Goal: Obtain resource: Download file/media

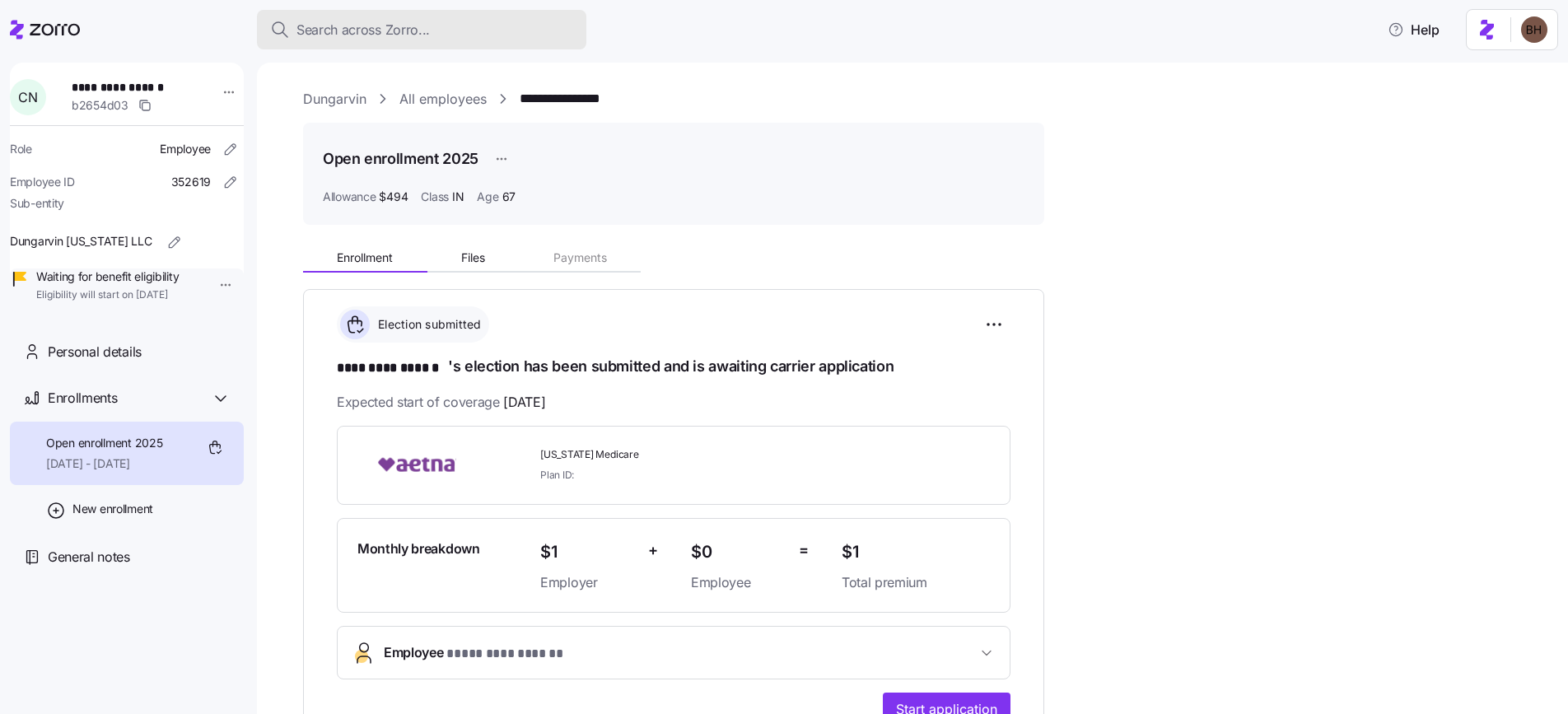
scroll to position [294, 0]
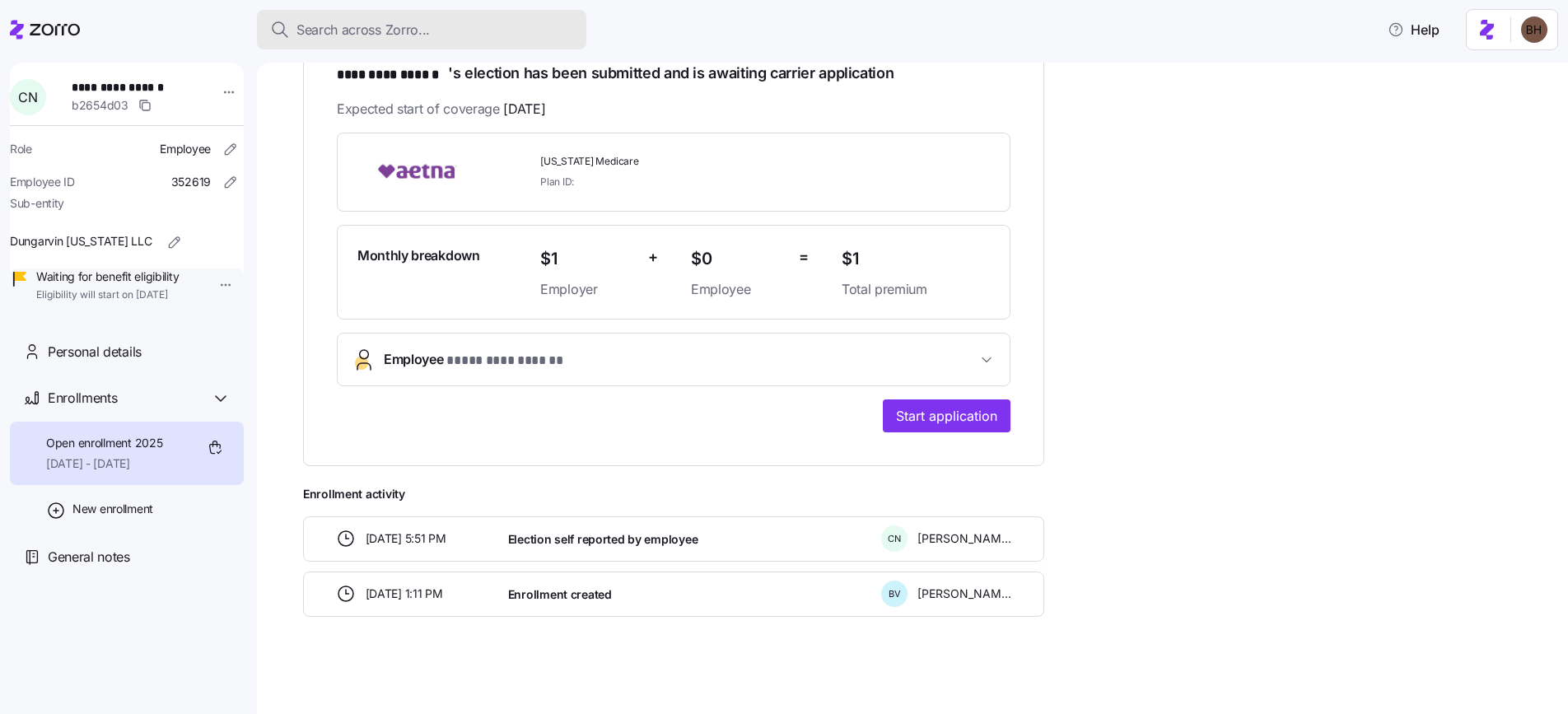
click at [340, 32] on span "Search across Zorro..." at bounding box center [363, 29] width 134 height 21
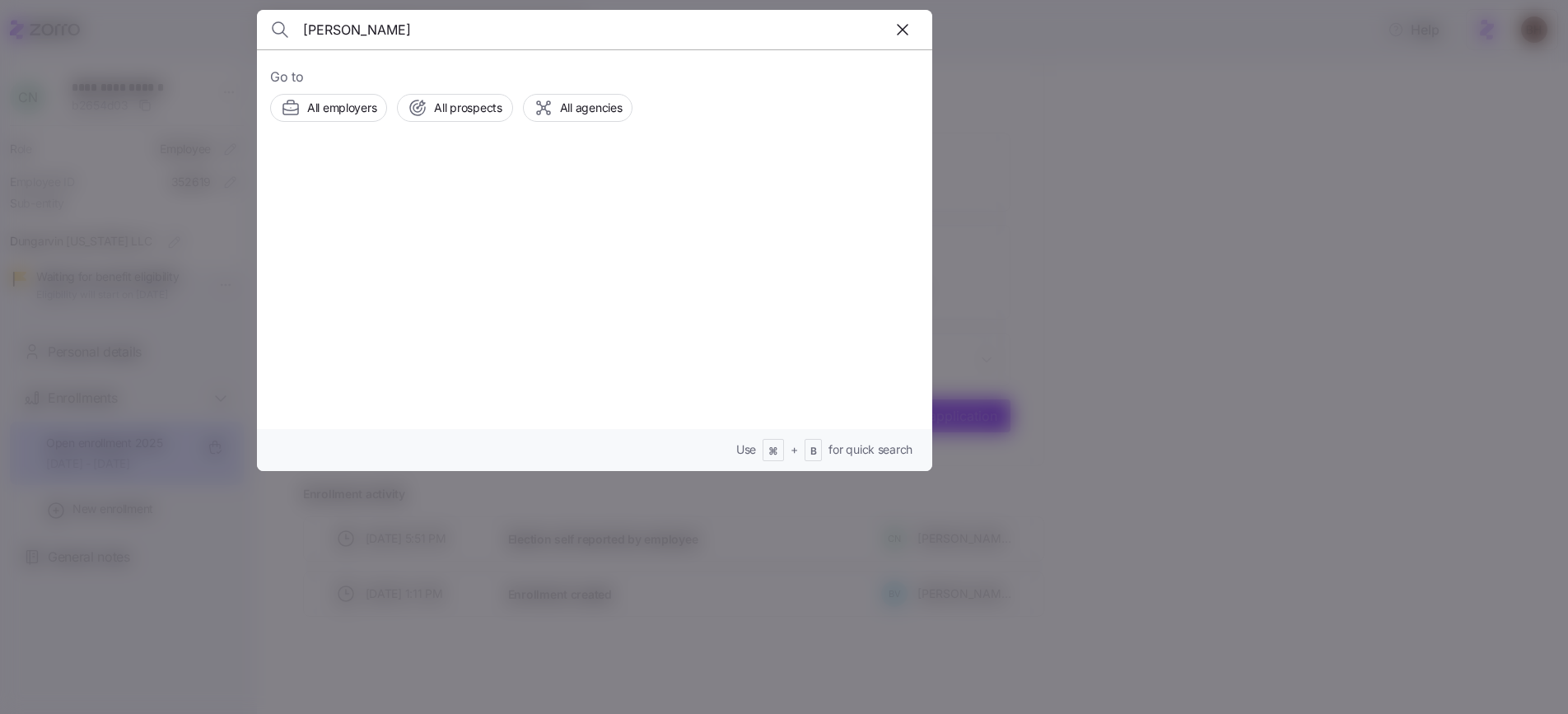
type input "daniel Costa"
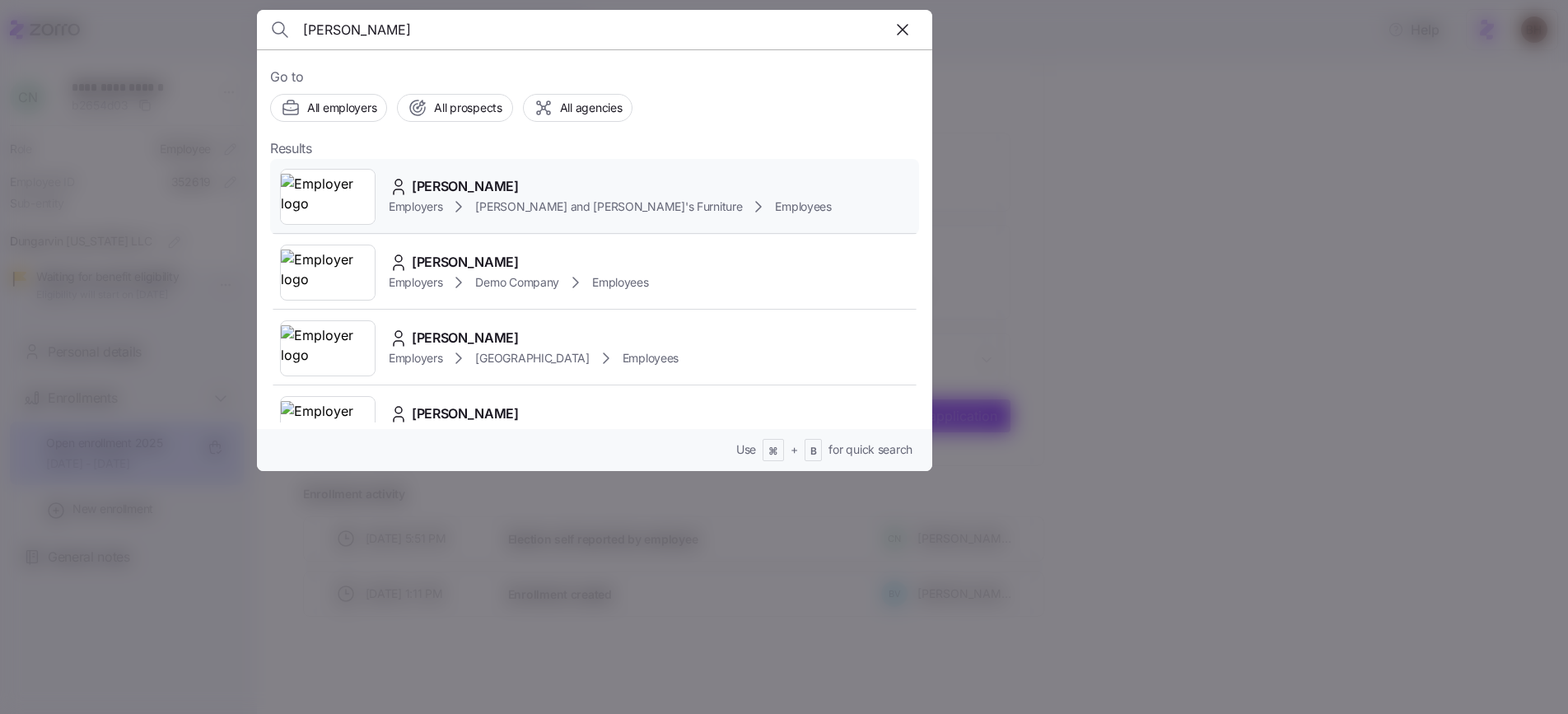
click at [442, 184] on span "[PERSON_NAME]" at bounding box center [464, 186] width 107 height 21
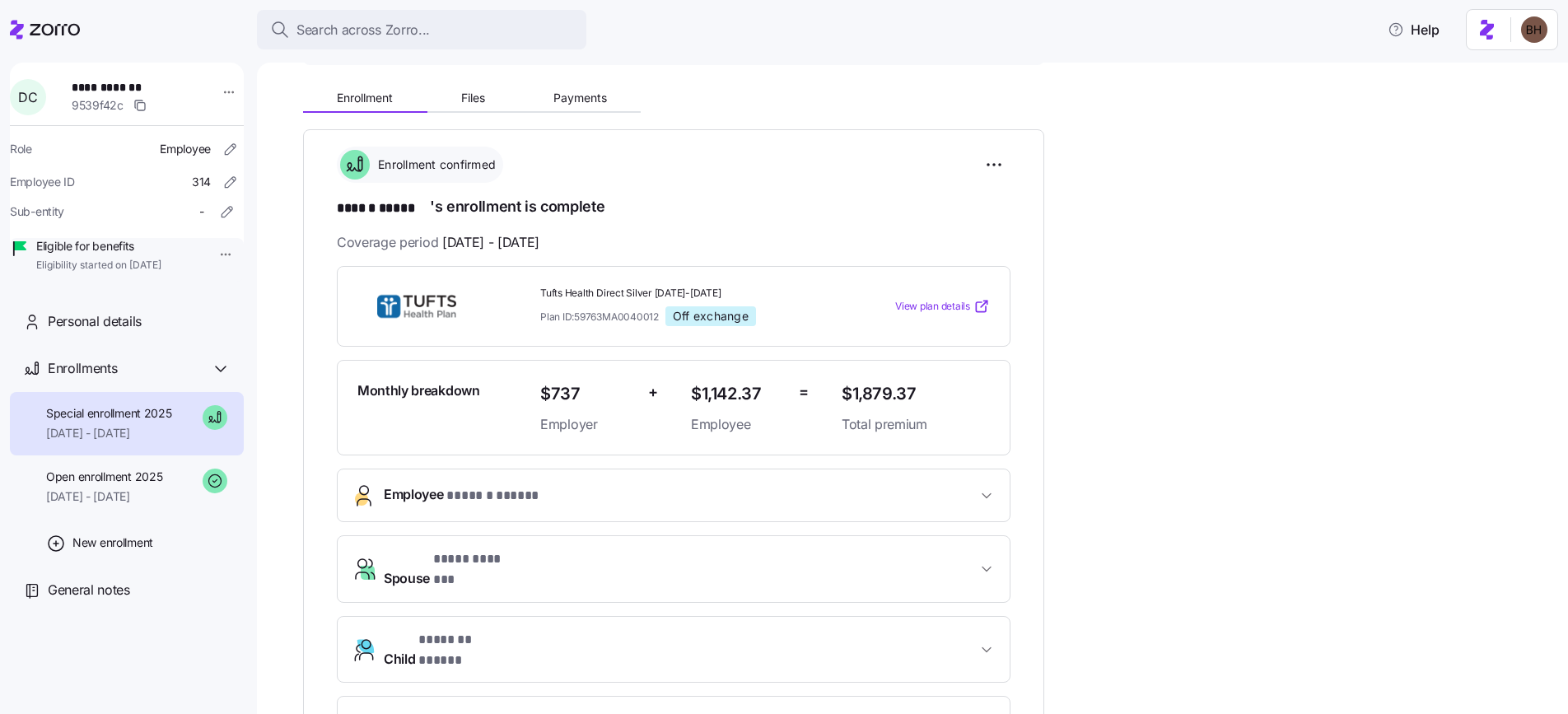
scroll to position [157, 0]
click at [479, 97] on span "Files" at bounding box center [473, 100] width 24 height 12
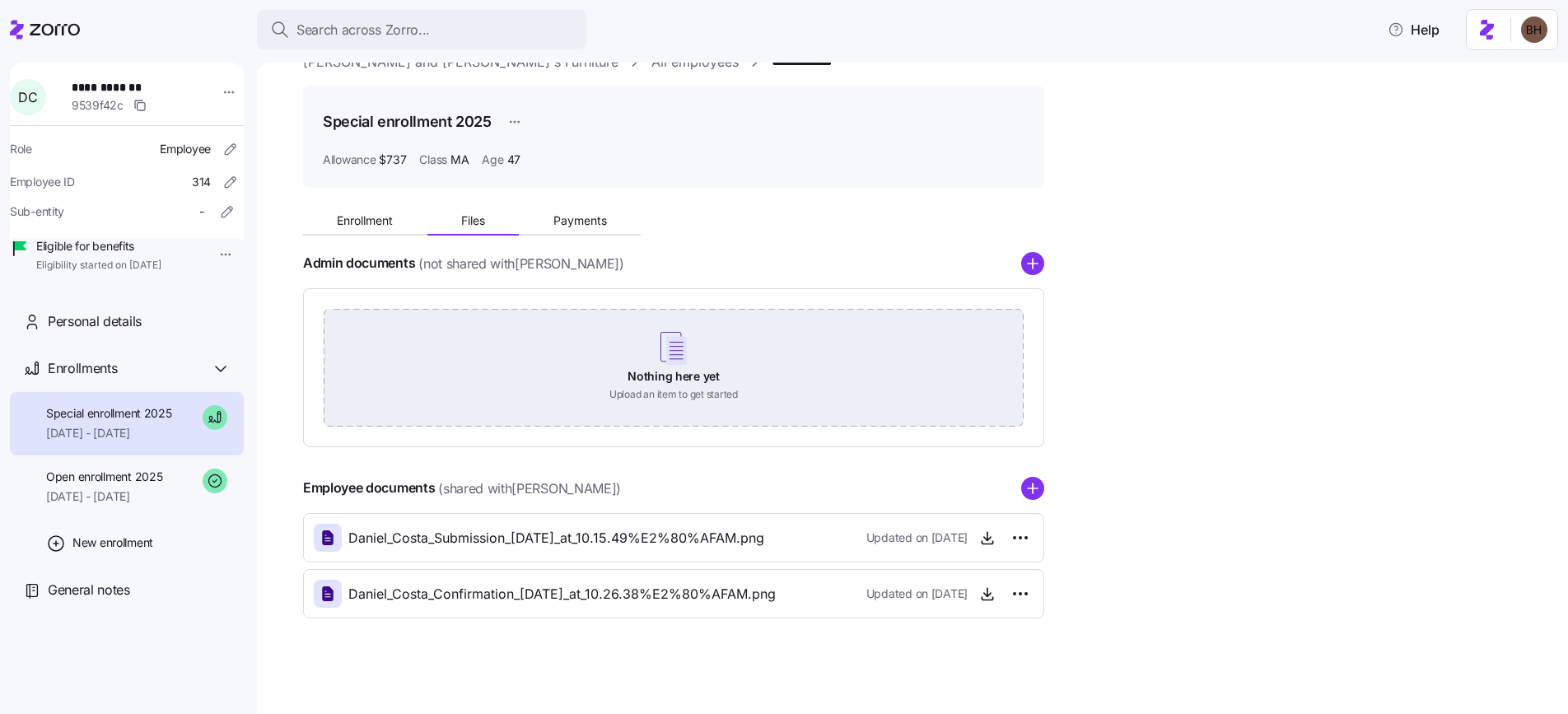
scroll to position [40, 0]
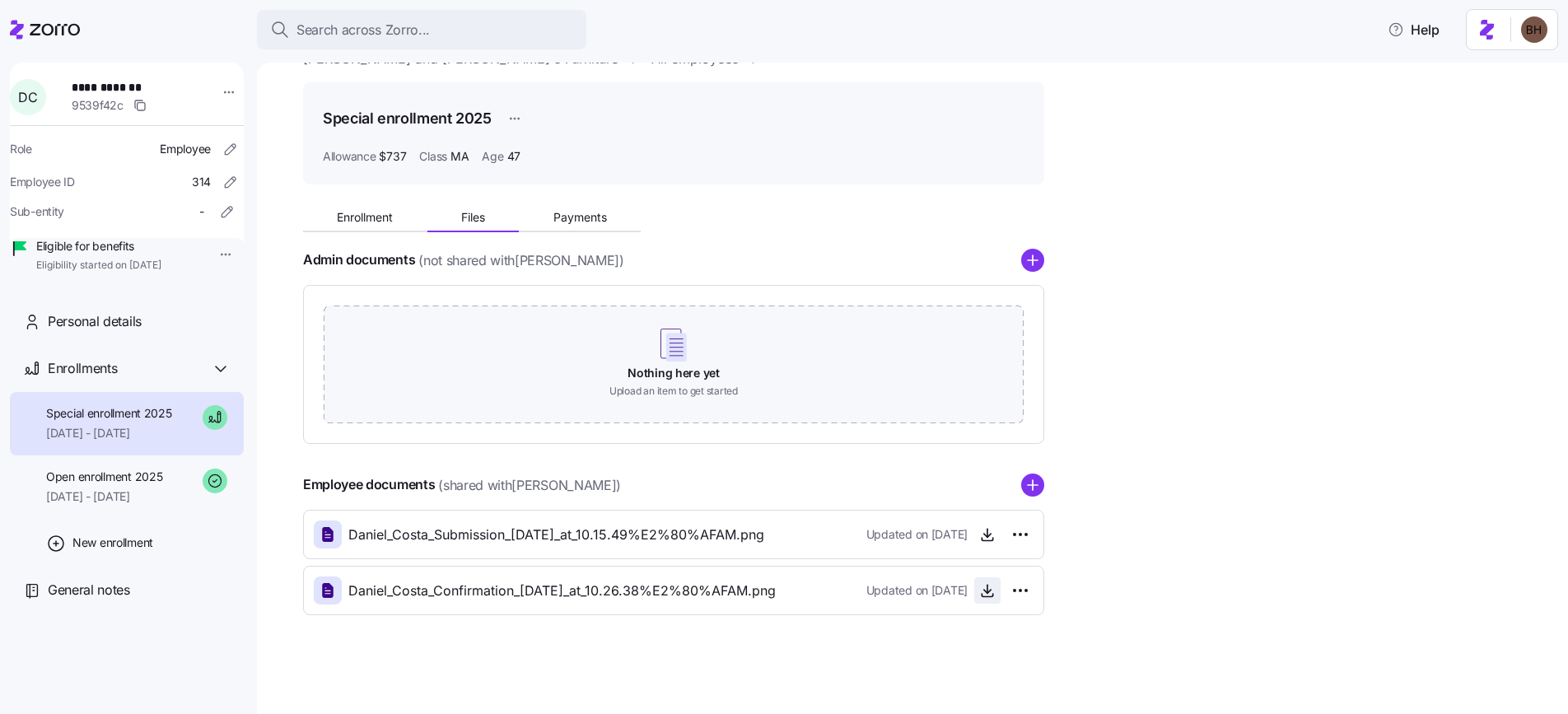
click at [979, 589] on icon "button" at bounding box center [987, 590] width 17 height 17
click at [380, 31] on span "Search across Zorro..." at bounding box center [363, 29] width 134 height 21
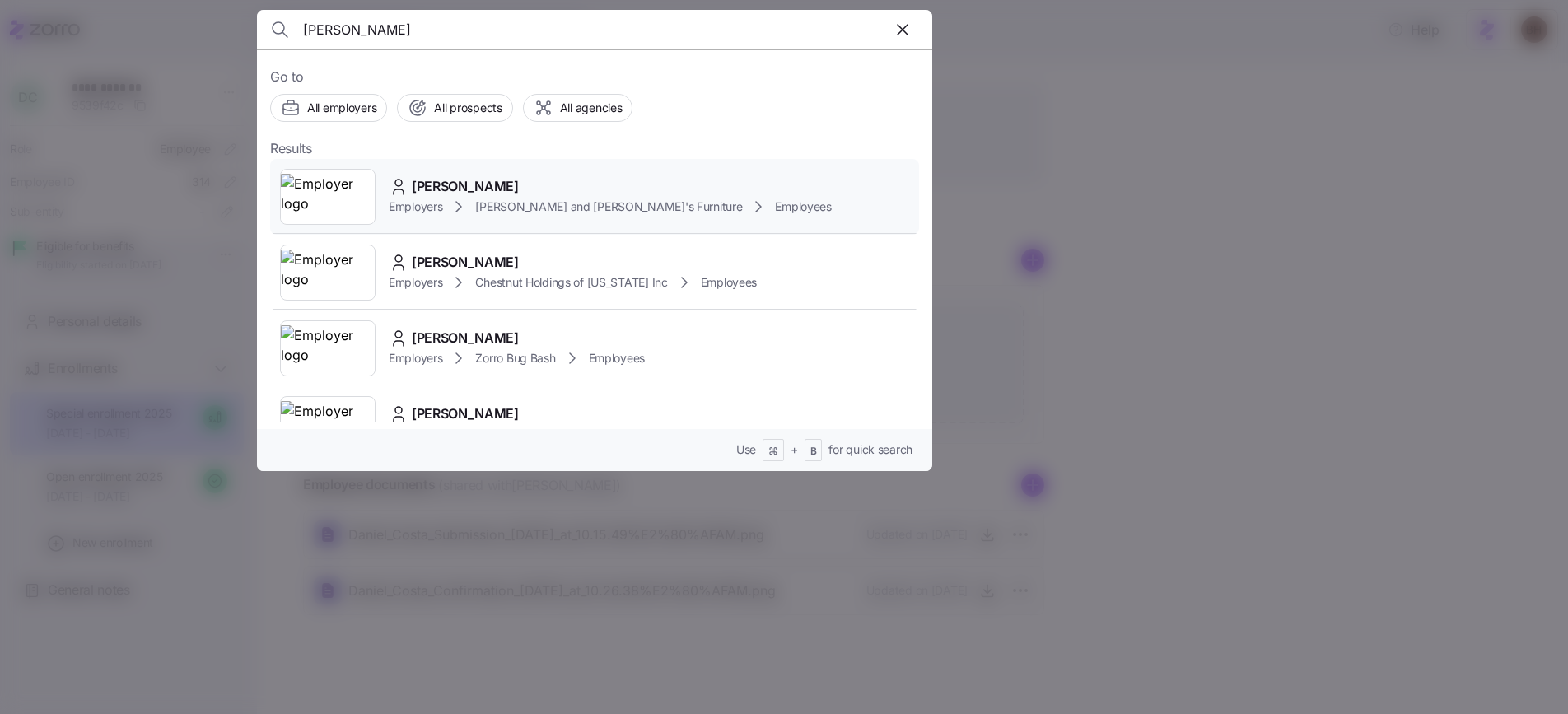
type input "[PERSON_NAME]"
click at [528, 179] on div "[PERSON_NAME]" at bounding box center [610, 186] width 443 height 21
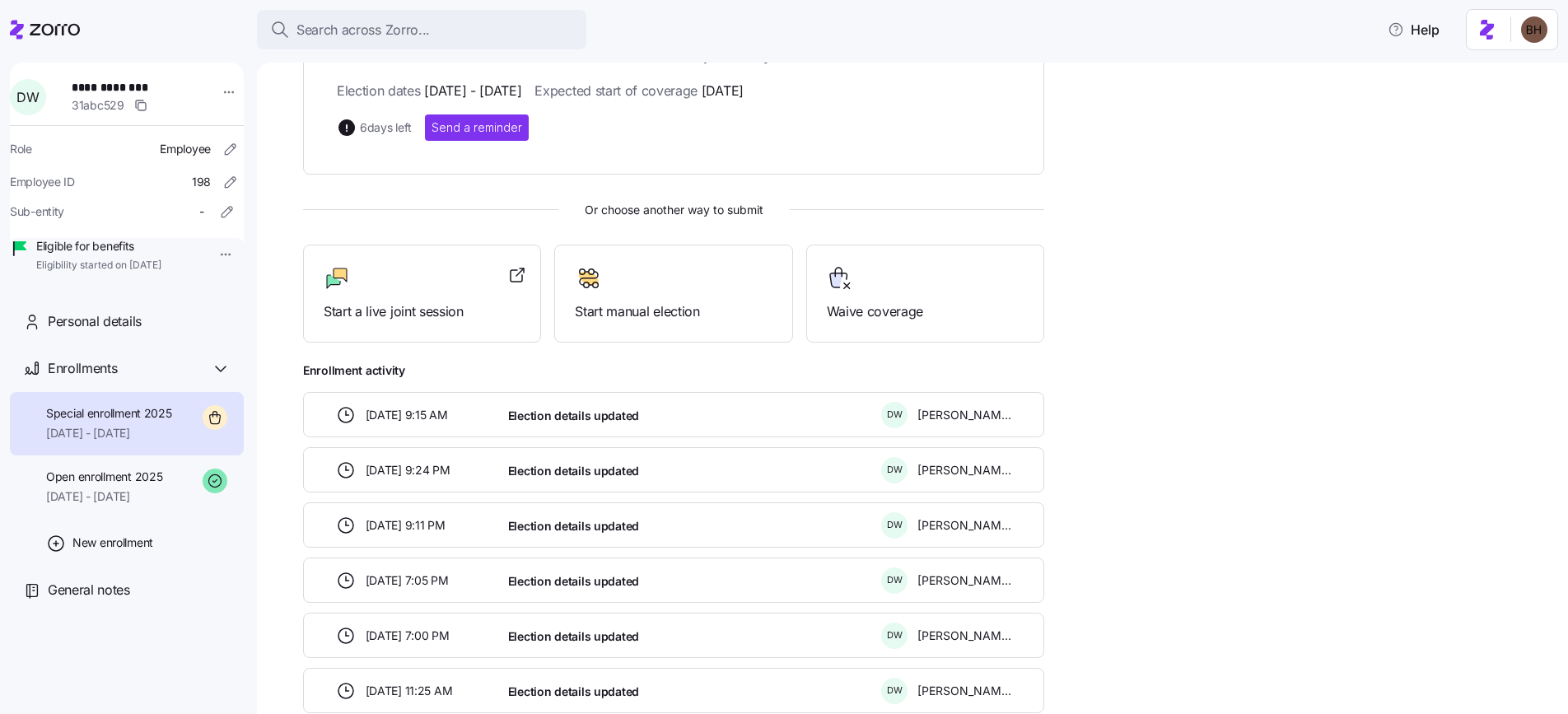
scroll to position [306, 0]
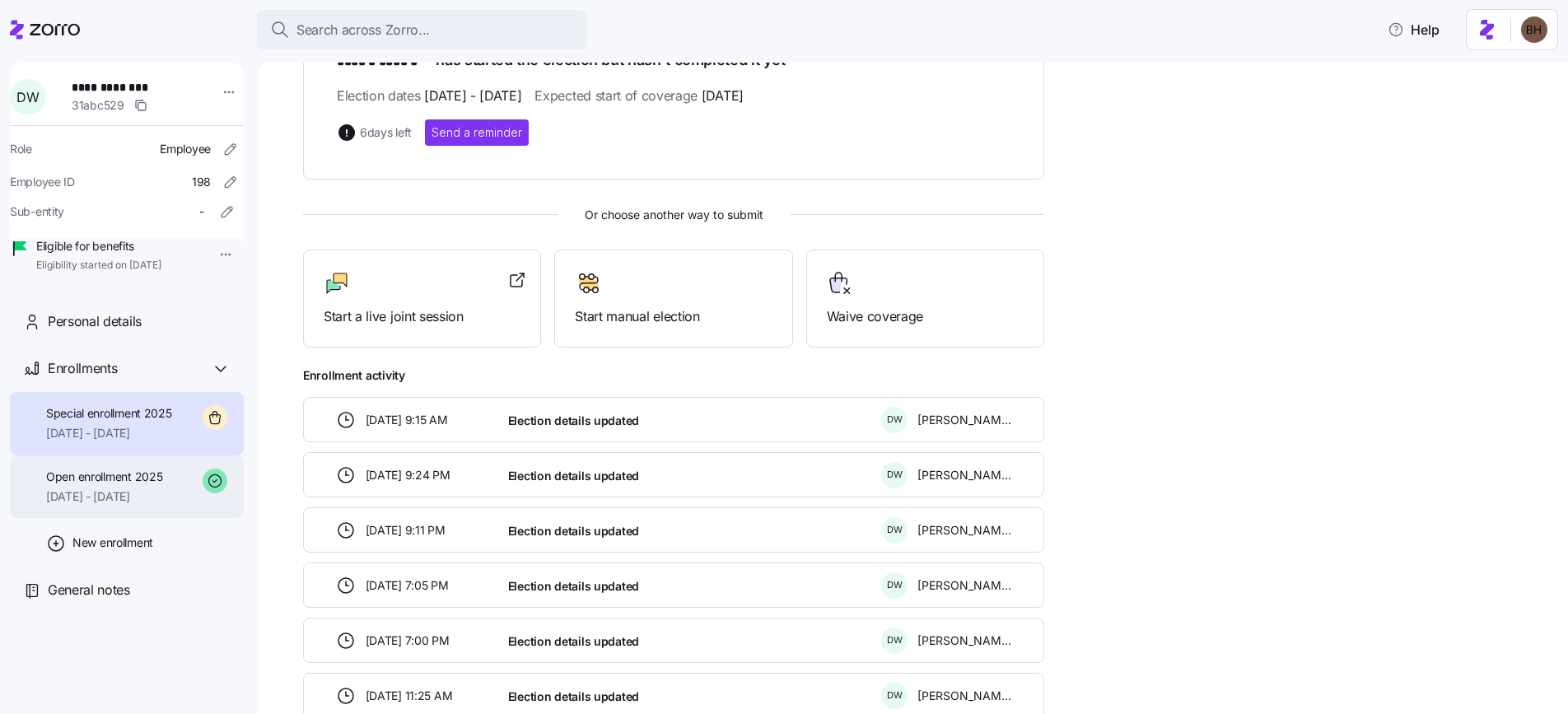
click at [72, 505] on span "[DATE] - [DATE]" at bounding box center [104, 496] width 116 height 17
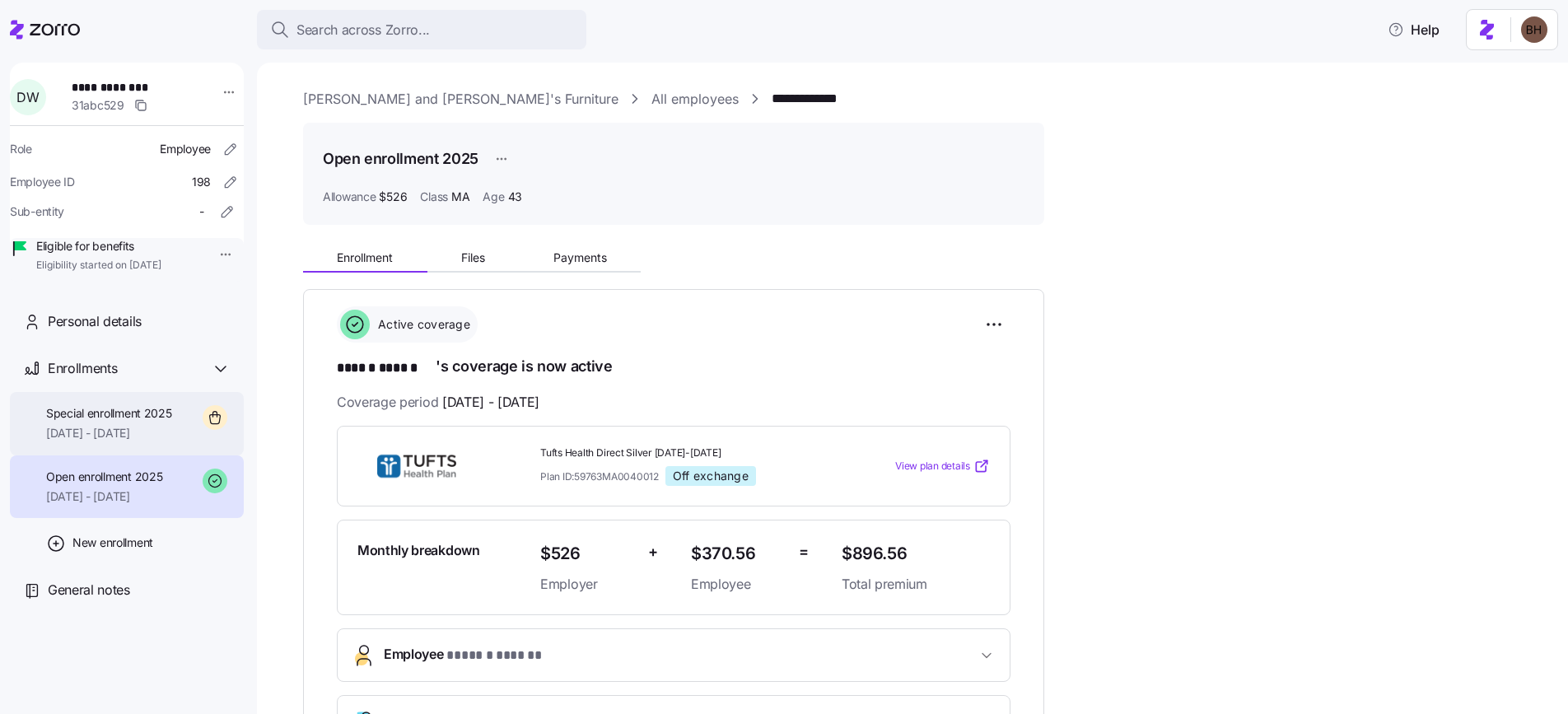
click at [94, 442] on span "[DATE] - [DATE]" at bounding box center [109, 433] width 126 height 17
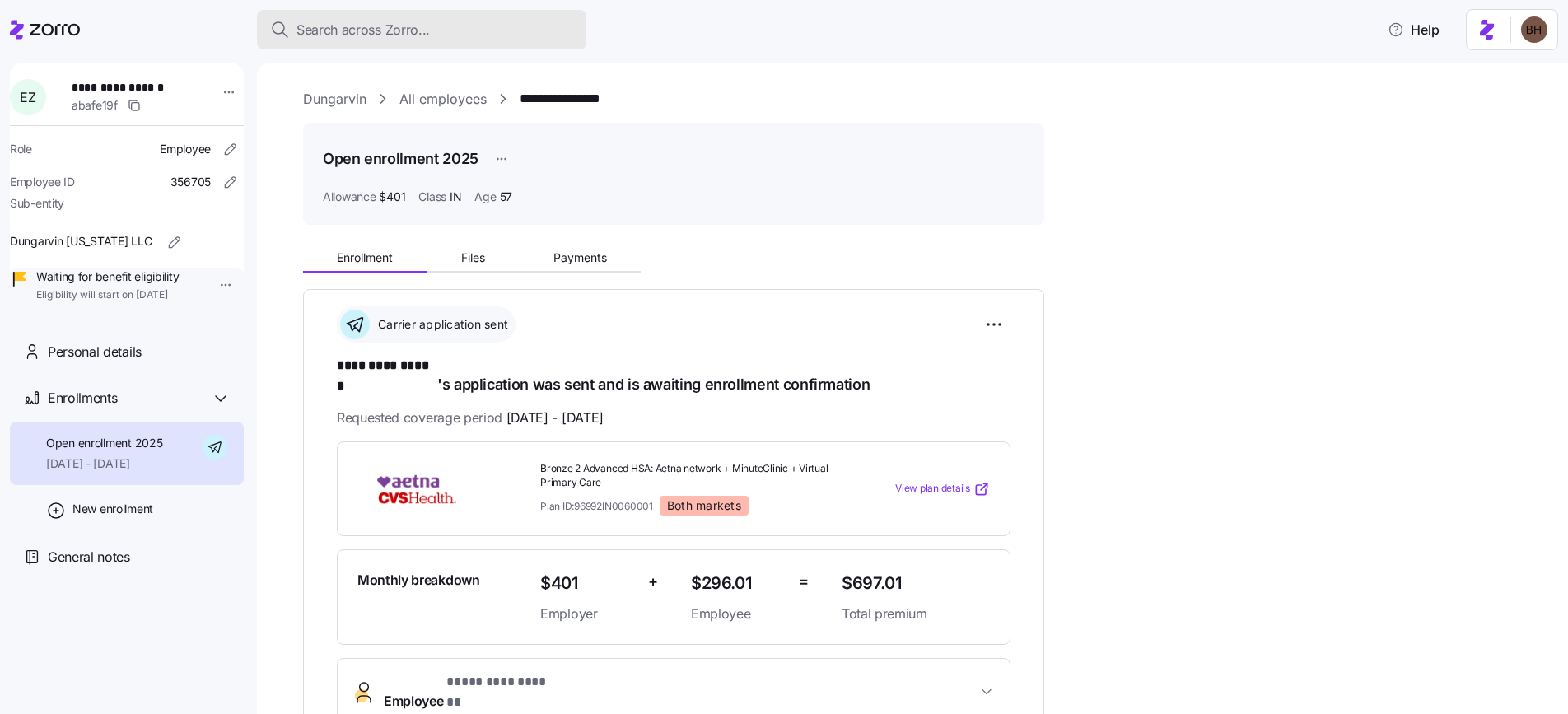
scroll to position [364, 0]
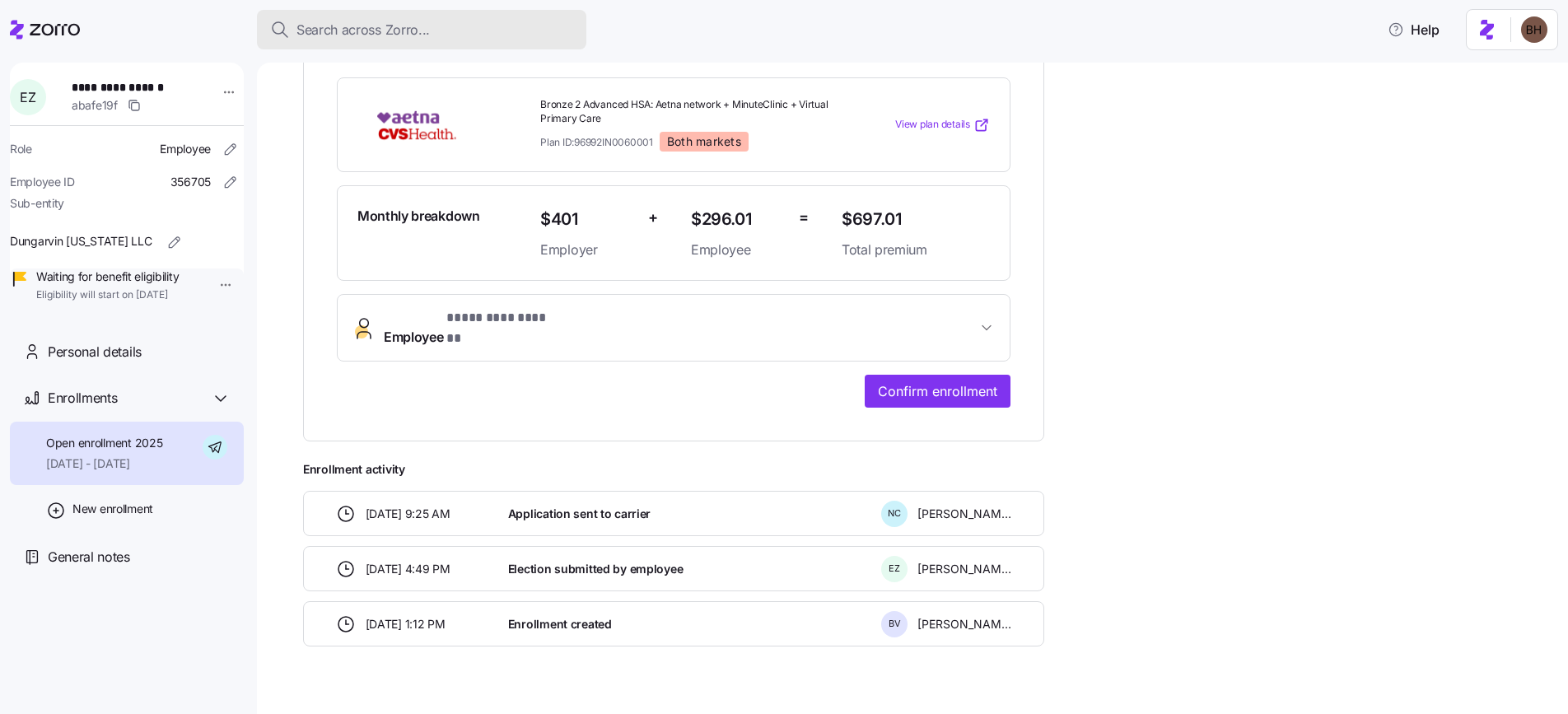
click at [376, 31] on span "Search across Zorro..." at bounding box center [363, 29] width 134 height 21
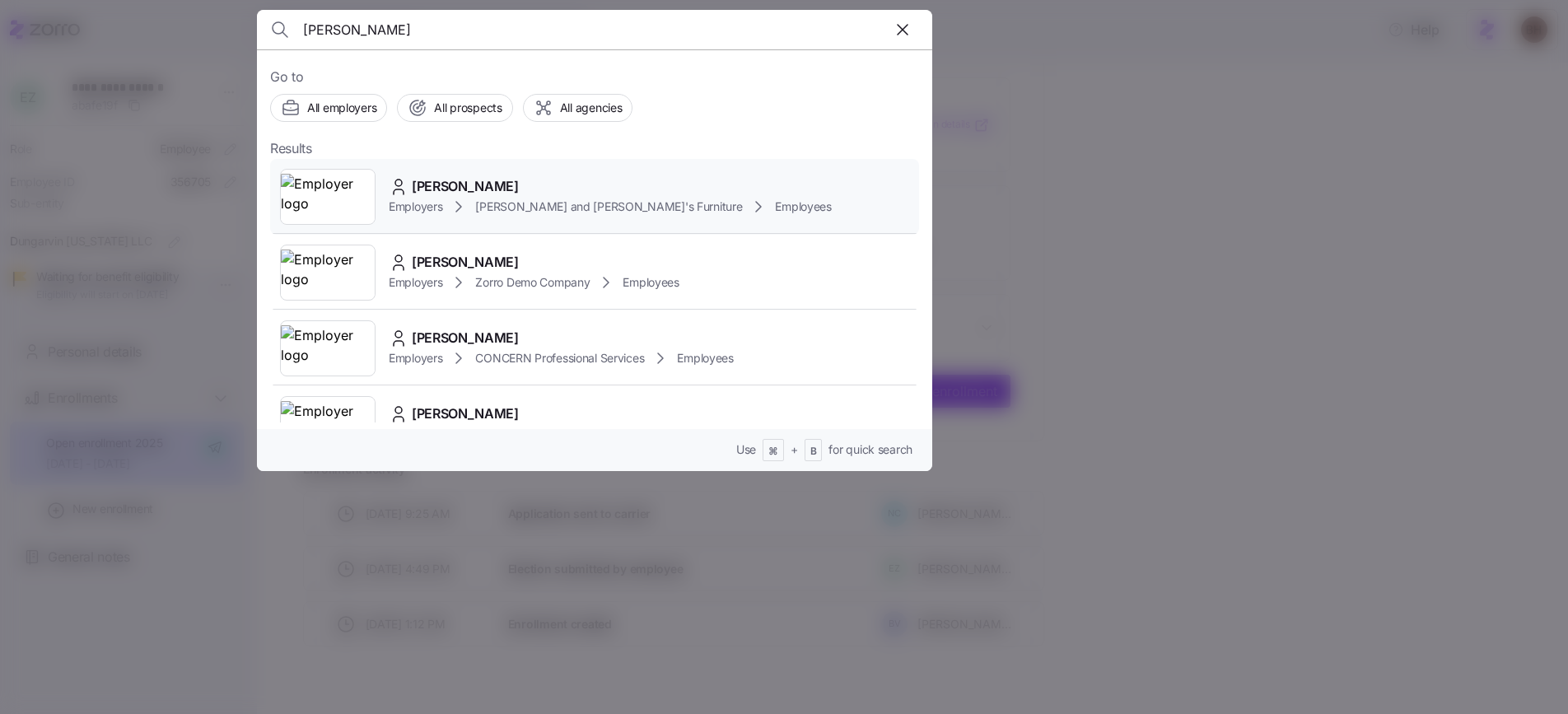
type input "Amy Smith"
click at [425, 183] on span "AMY SMITH" at bounding box center [464, 186] width 107 height 21
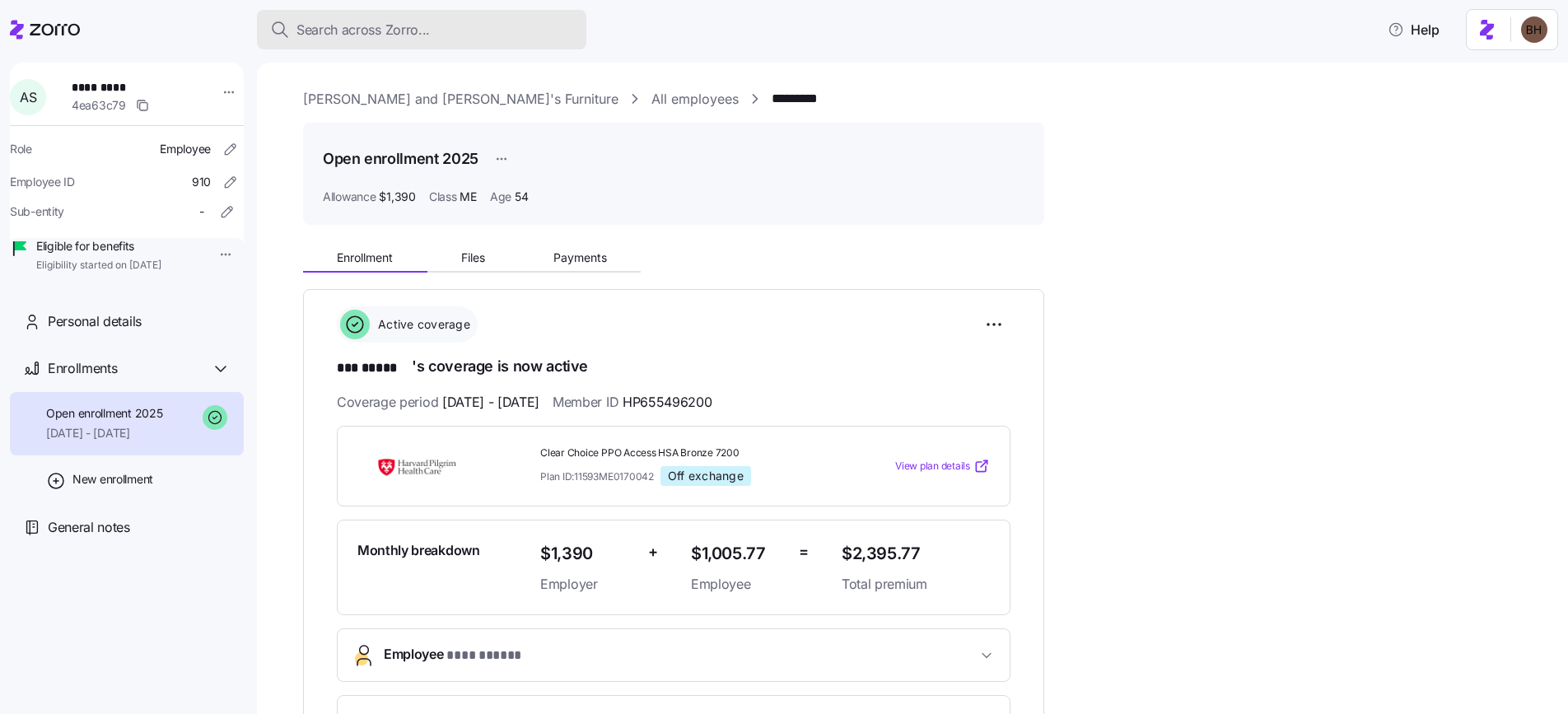
click at [406, 28] on span "Search across Zorro..." at bounding box center [363, 29] width 134 height 21
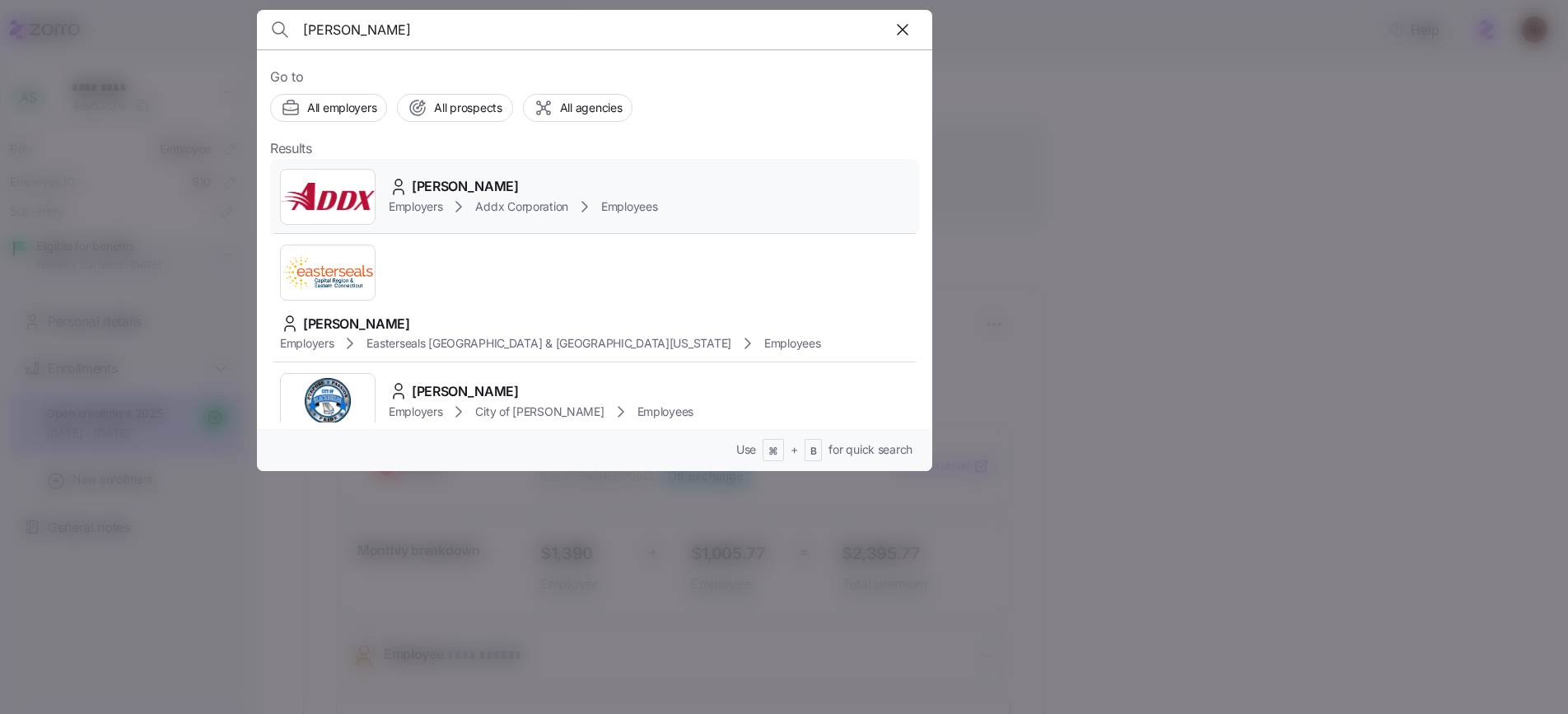
type input "Terron Thomas"
click at [568, 188] on div "Terron Thomas" at bounding box center [523, 186] width 269 height 21
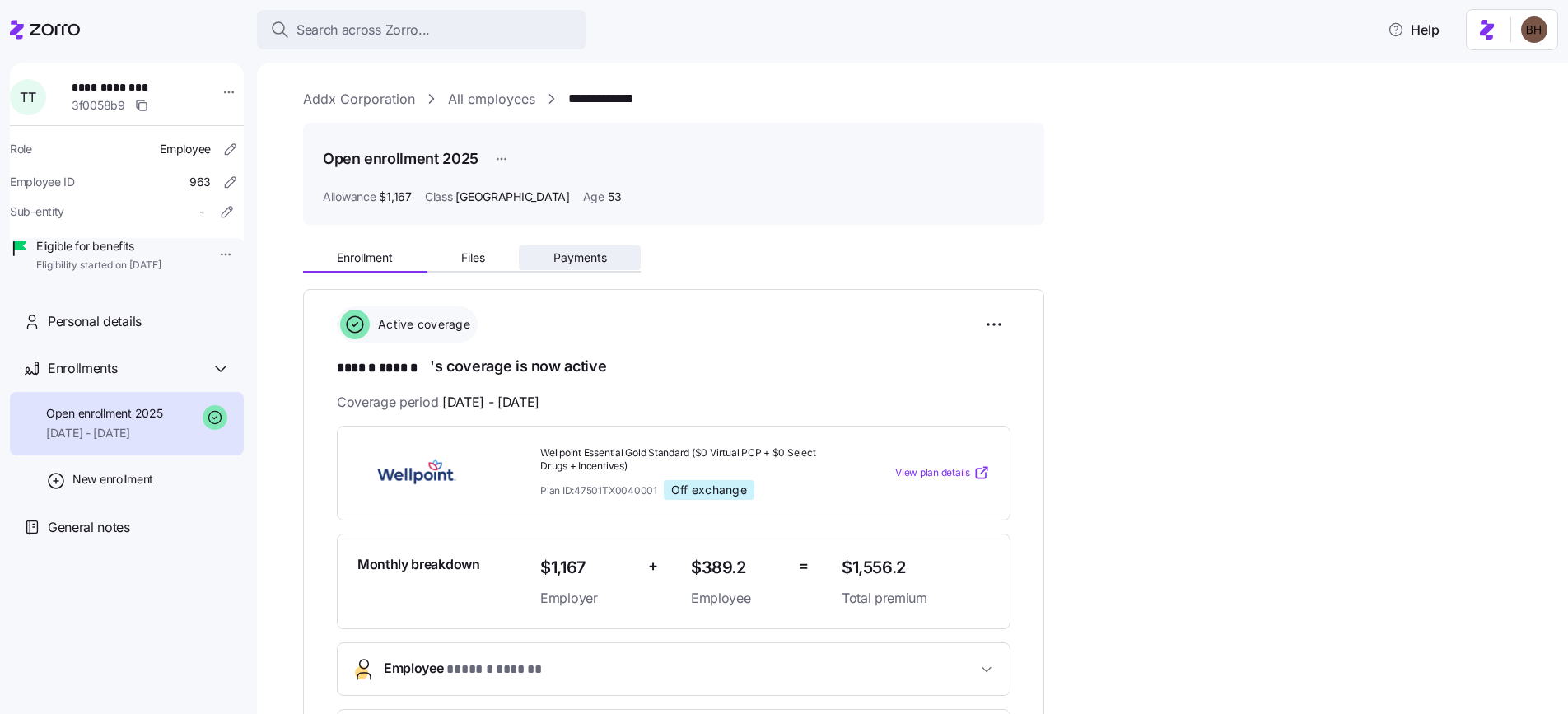
click at [584, 264] on button "Payments" at bounding box center [579, 257] width 122 height 25
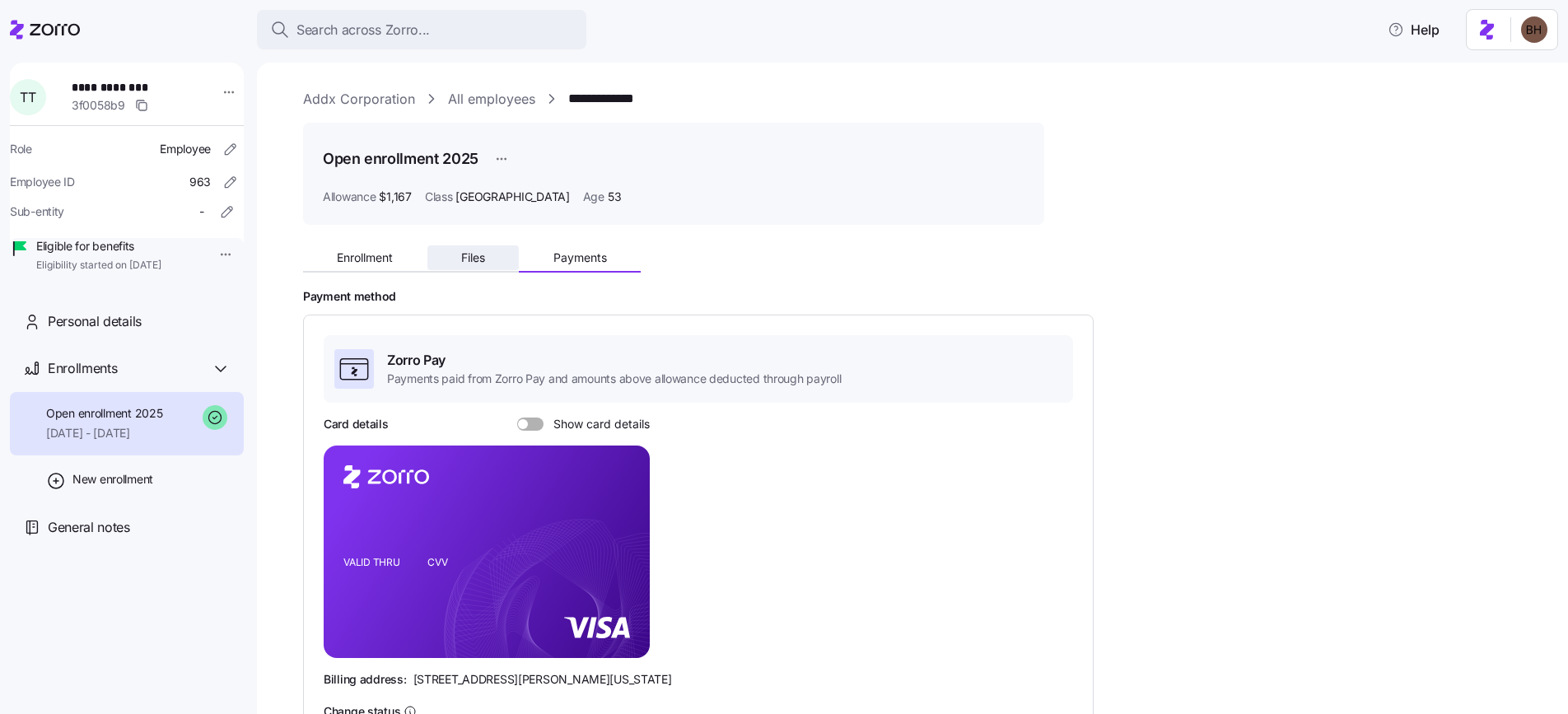
click at [478, 263] on span "Files" at bounding box center [473, 258] width 24 height 12
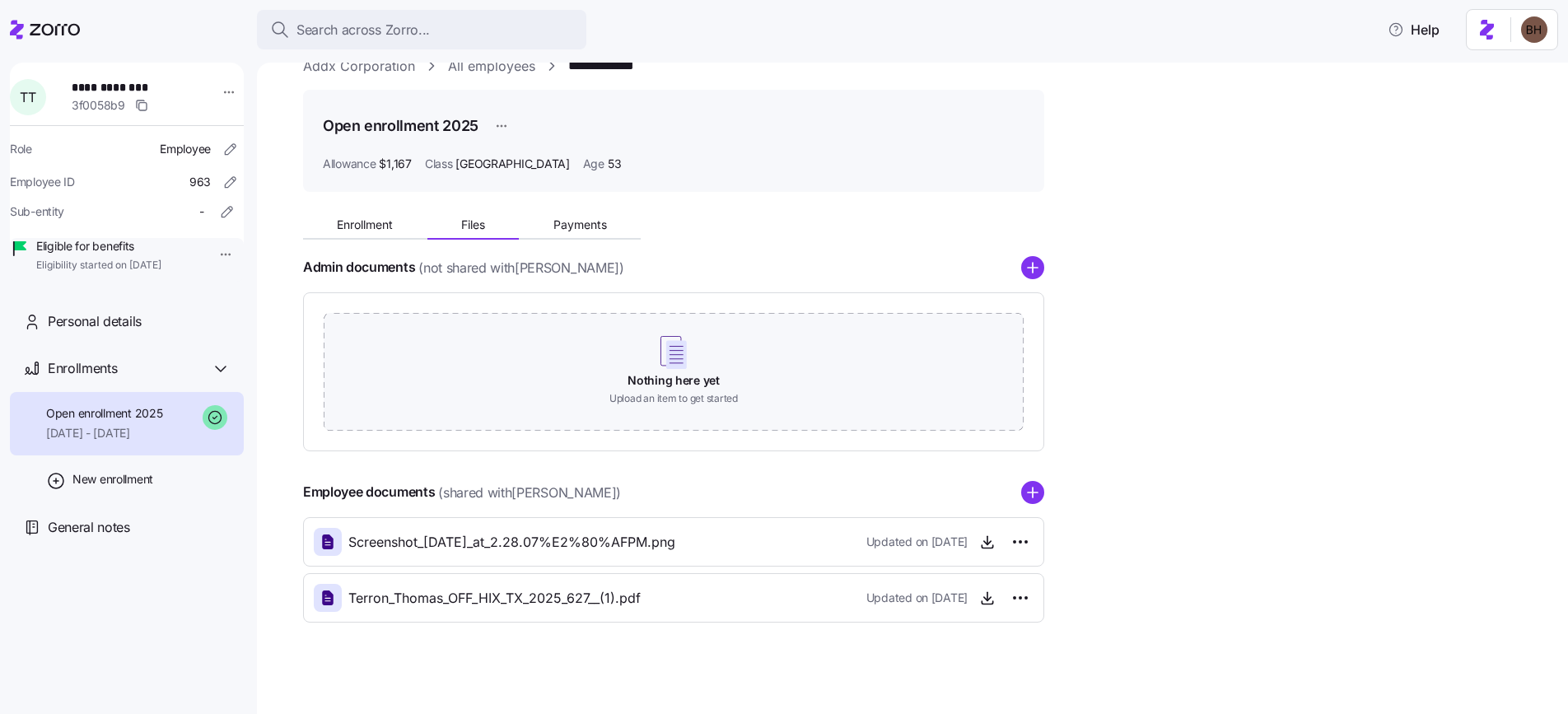
scroll to position [40, 0]
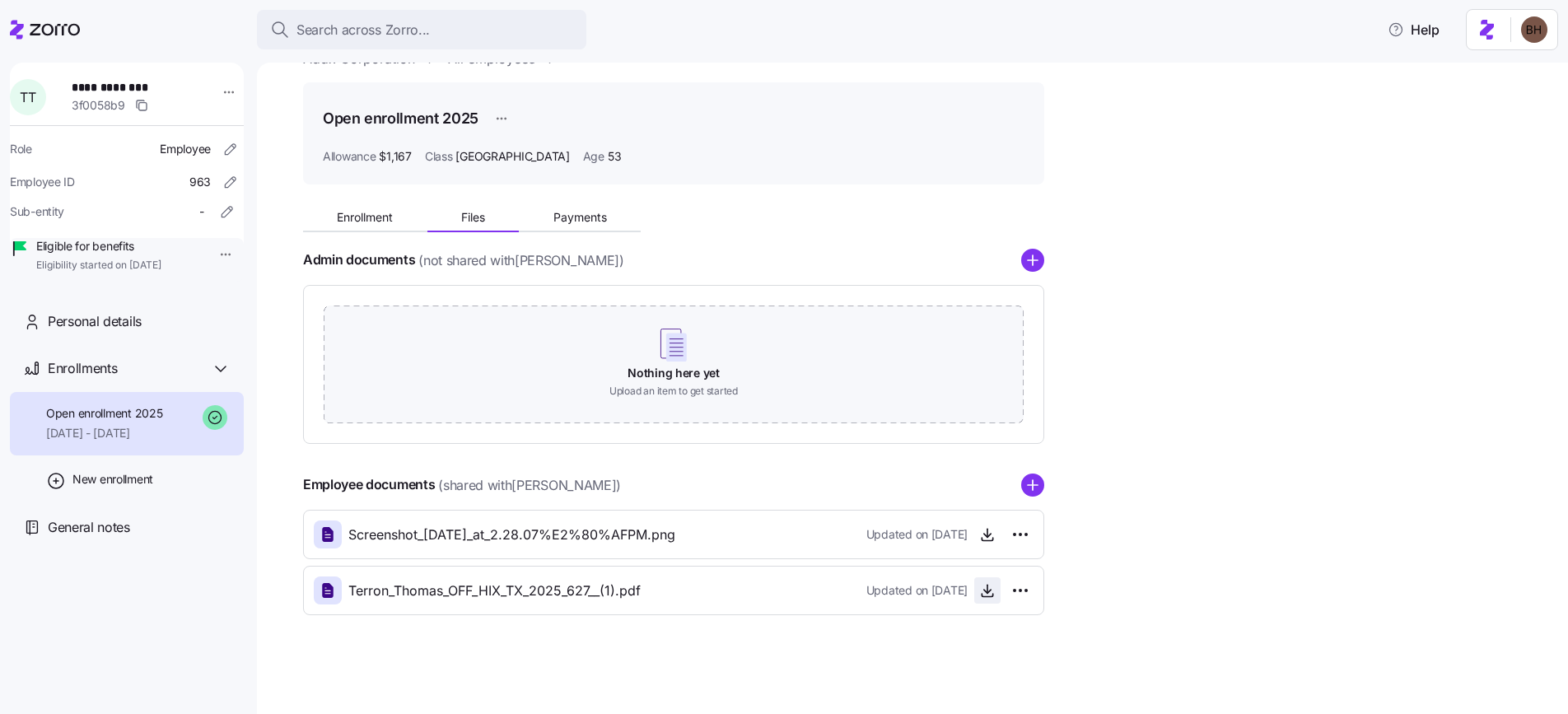
click at [982, 593] on icon "button" at bounding box center [987, 590] width 17 height 17
click at [995, 534] on icon "button" at bounding box center [987, 534] width 17 height 17
click at [365, 217] on span "Enrollment" at bounding box center [364, 218] width 56 height 12
